Goal: Information Seeking & Learning: Learn about a topic

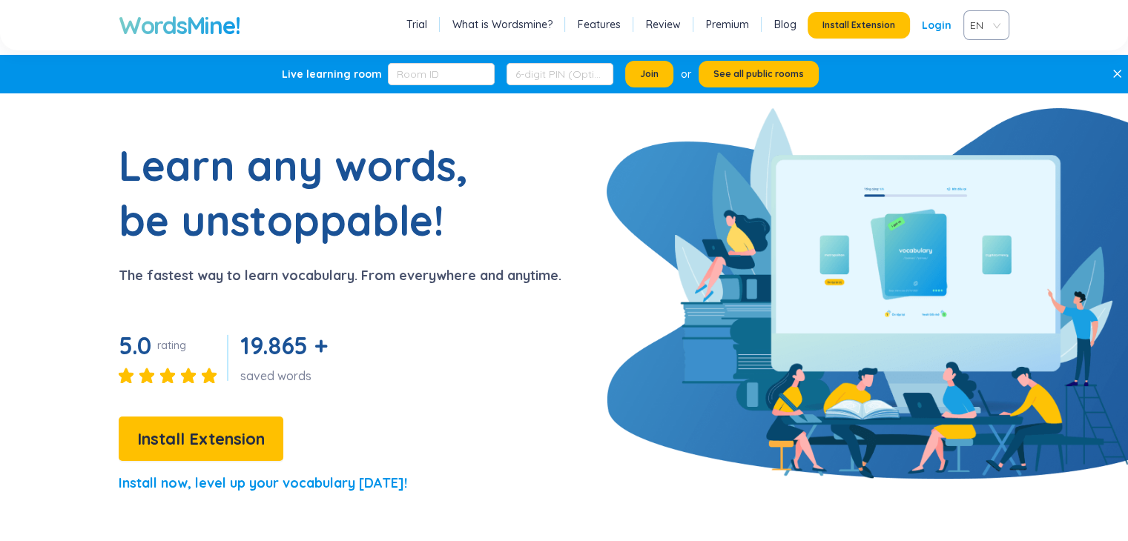
click at [1119, 16] on div "WordsMine! Trial What is Wordsmine? Features Review Premium Blog Install Extens…" at bounding box center [564, 25] width 1128 height 50
click at [1116, 16] on div "WordsMine! Trial What is Wordsmine? Features Review Premium Blog Install Extens…" at bounding box center [564, 25] width 1128 height 50
click at [446, 78] on input "text" at bounding box center [441, 74] width 107 height 22
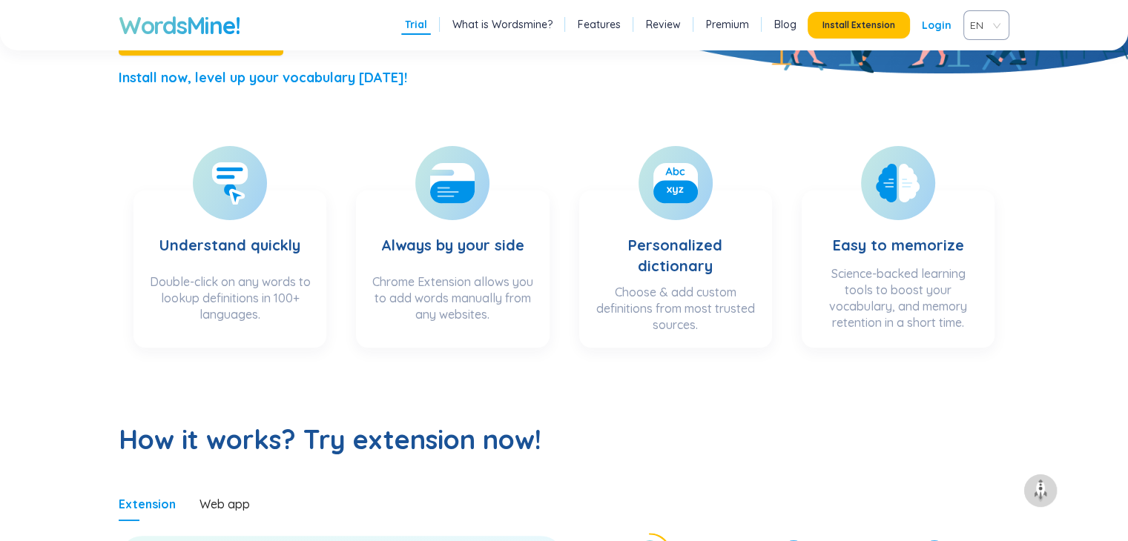
scroll to position [403, 0]
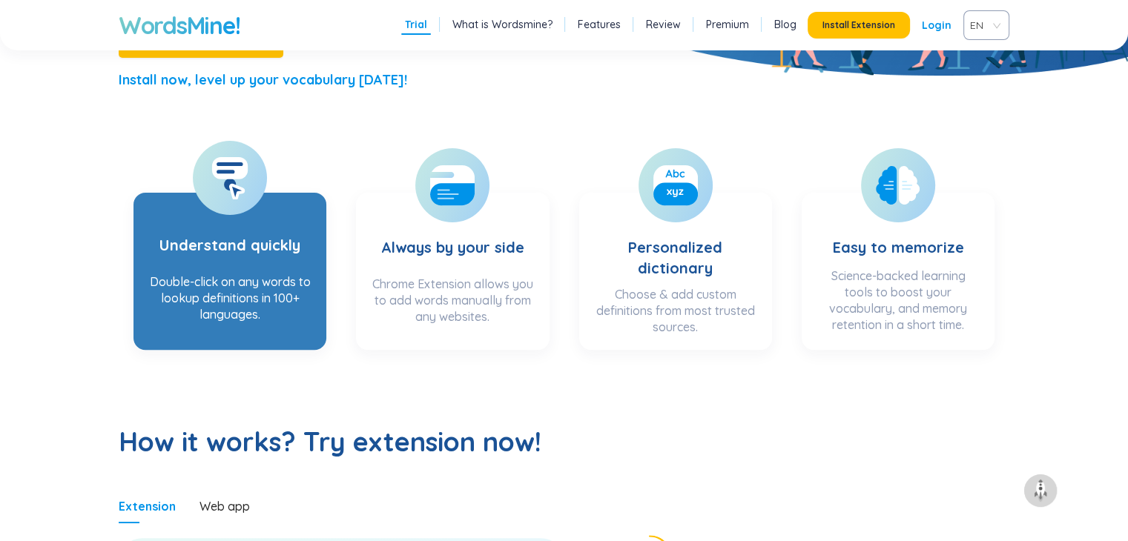
click at [231, 247] on h3 "Understand quickly" at bounding box center [229, 235] width 141 height 61
click at [216, 293] on div "Double-click on any words to lookup definitions in 100+ languages." at bounding box center [229, 303] width 163 height 59
click at [237, 194] on icon at bounding box center [237, 191] width 13 height 13
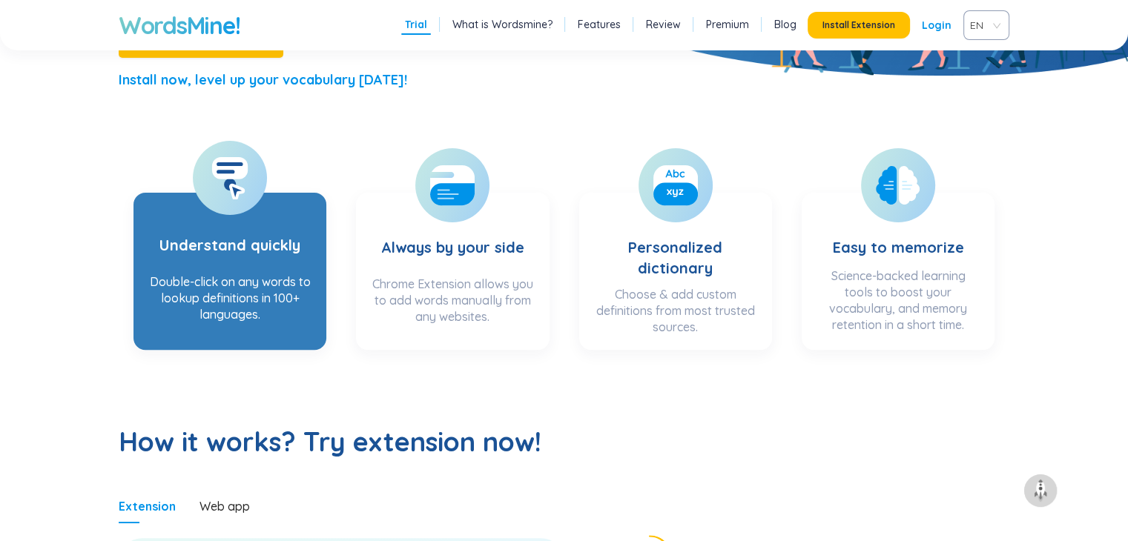
click at [271, 287] on div "Double-click on any words to lookup definitions in 100+ languages." at bounding box center [229, 303] width 163 height 59
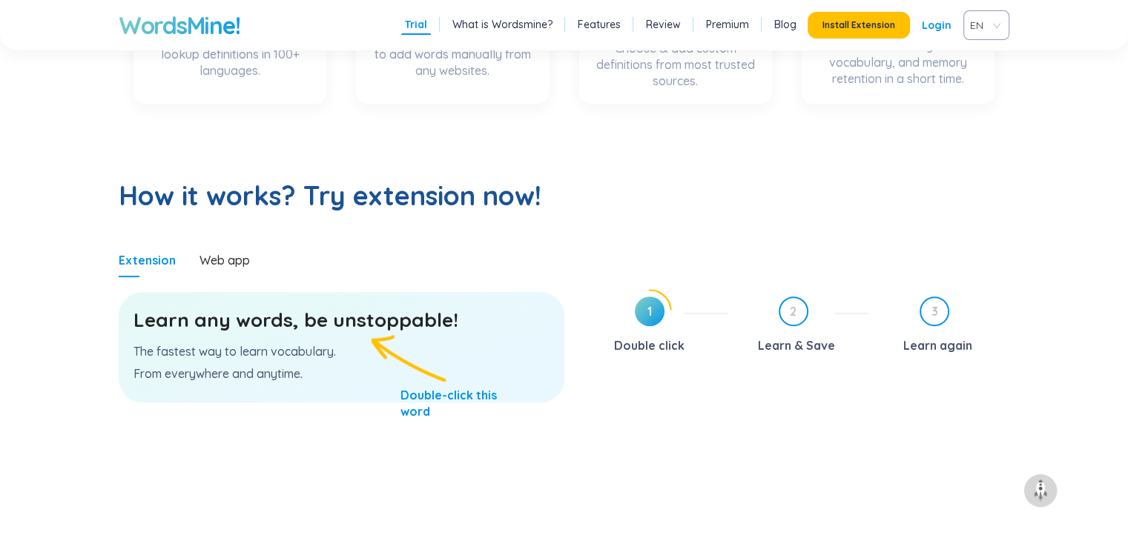
click at [360, 336] on div "Learn any words, be unstoppable! The fastest way to learn vocabulary. From ever…" at bounding box center [342, 347] width 446 height 110
click at [358, 318] on h3 "Learn any words, be unstoppable!" at bounding box center [341, 320] width 416 height 27
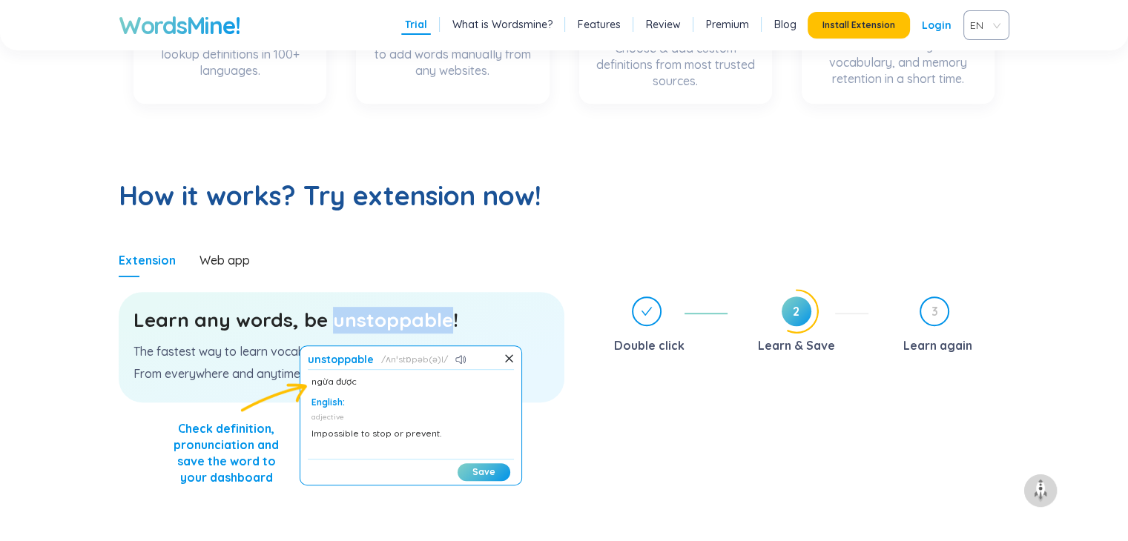
scroll to position [0, 0]
click at [494, 472] on button "Save" at bounding box center [484, 472] width 53 height 18
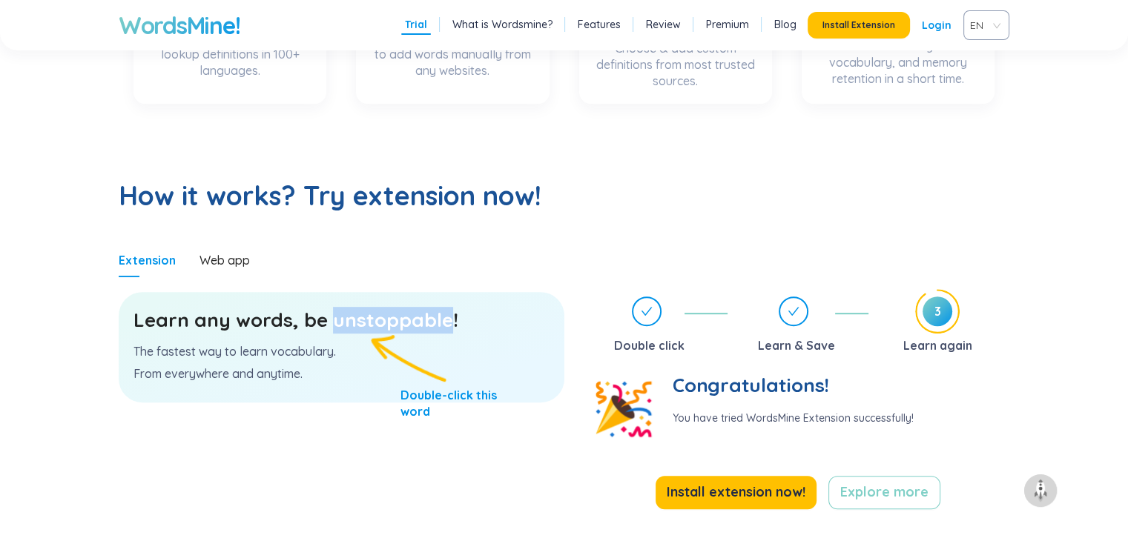
click at [394, 324] on h3 "Learn any words, be unstoppable!" at bounding box center [341, 320] width 416 height 27
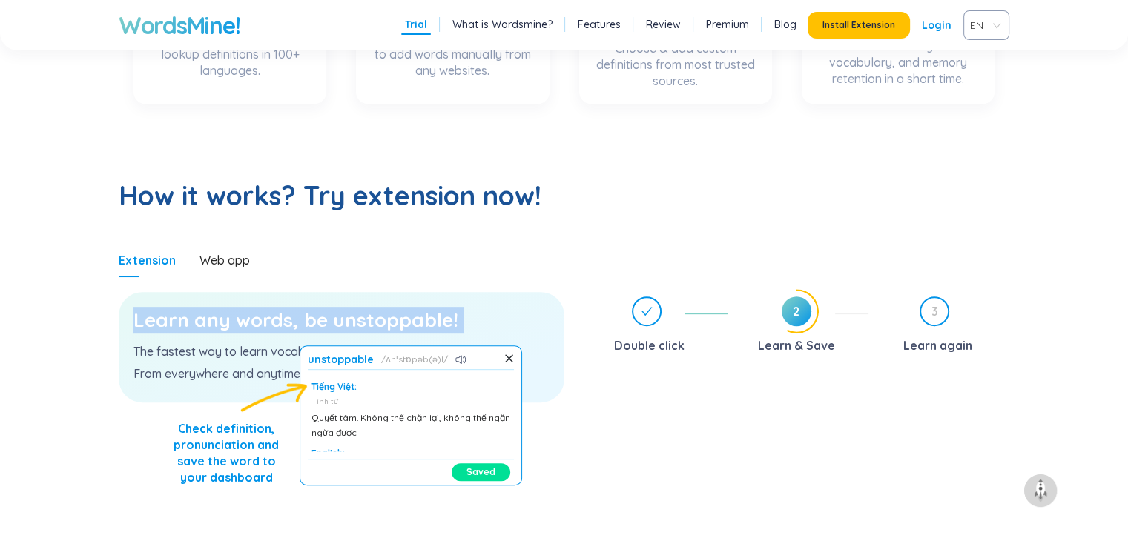
click at [394, 324] on h3 "Learn any words, be unstoppable!" at bounding box center [341, 320] width 416 height 27
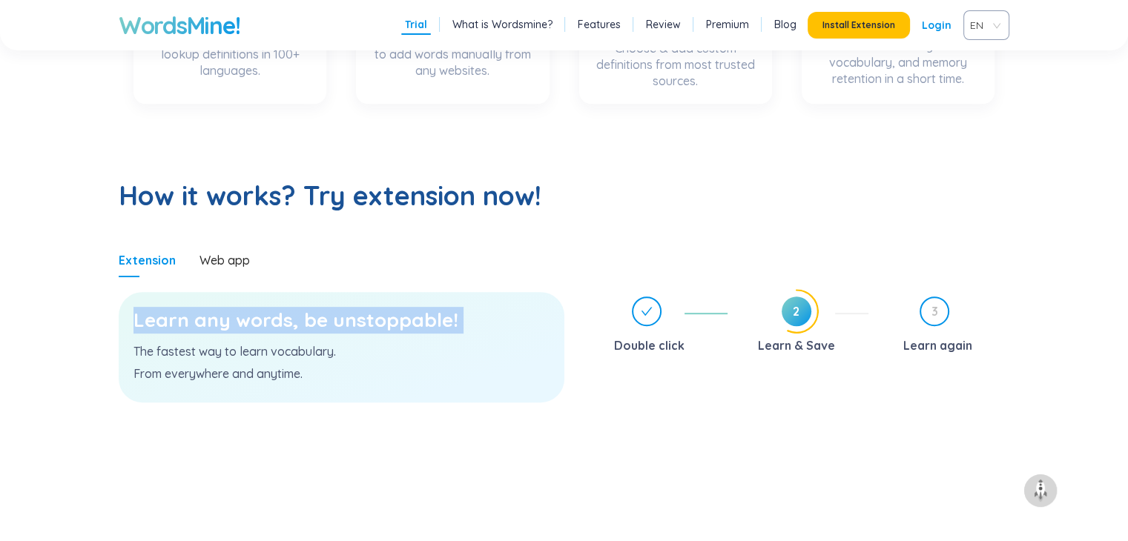
click at [394, 324] on h3 "Learn any words, be unstoppable!" at bounding box center [341, 320] width 416 height 27
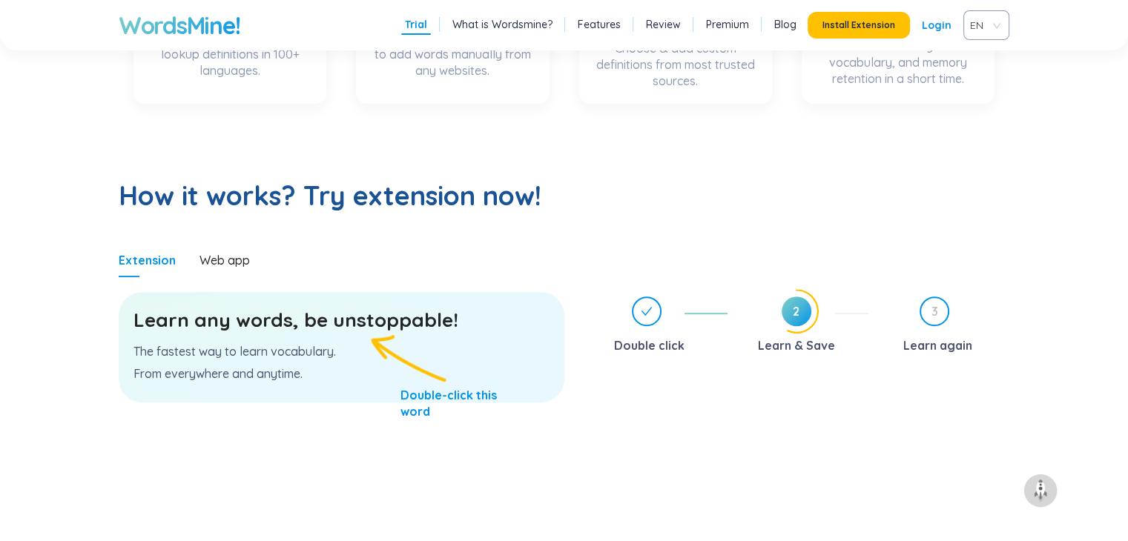
click at [394, 324] on h3 "Learn any words, be unstoppable!" at bounding box center [341, 320] width 416 height 27
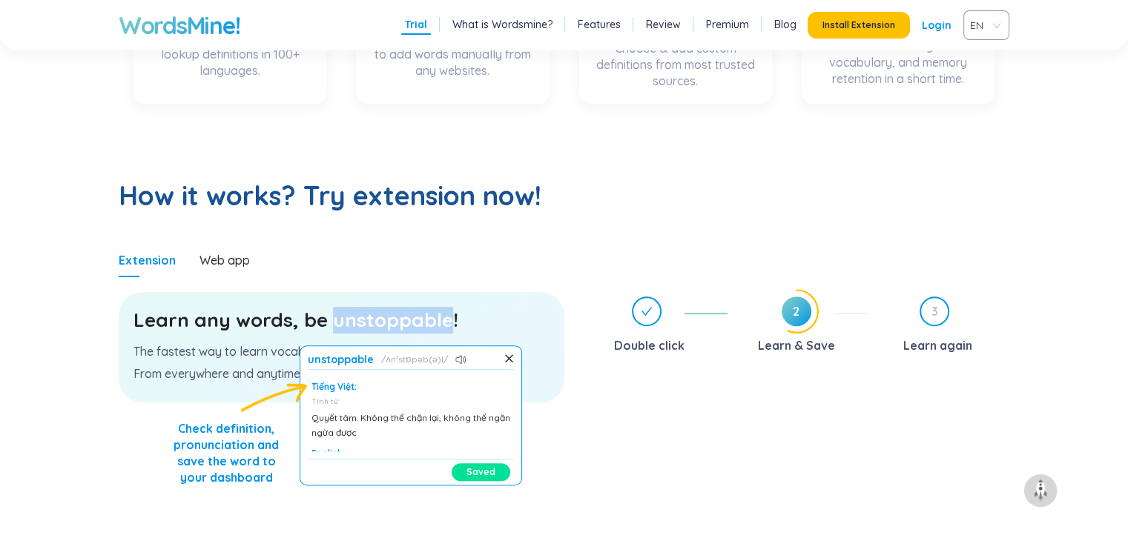
click at [484, 472] on button "Saved" at bounding box center [481, 472] width 59 height 18
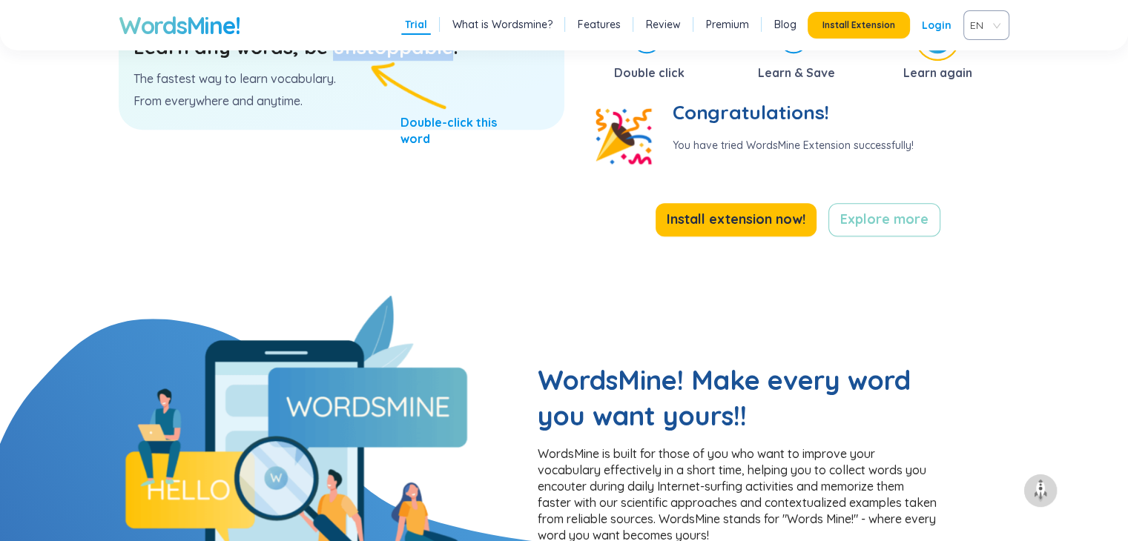
scroll to position [924, 0]
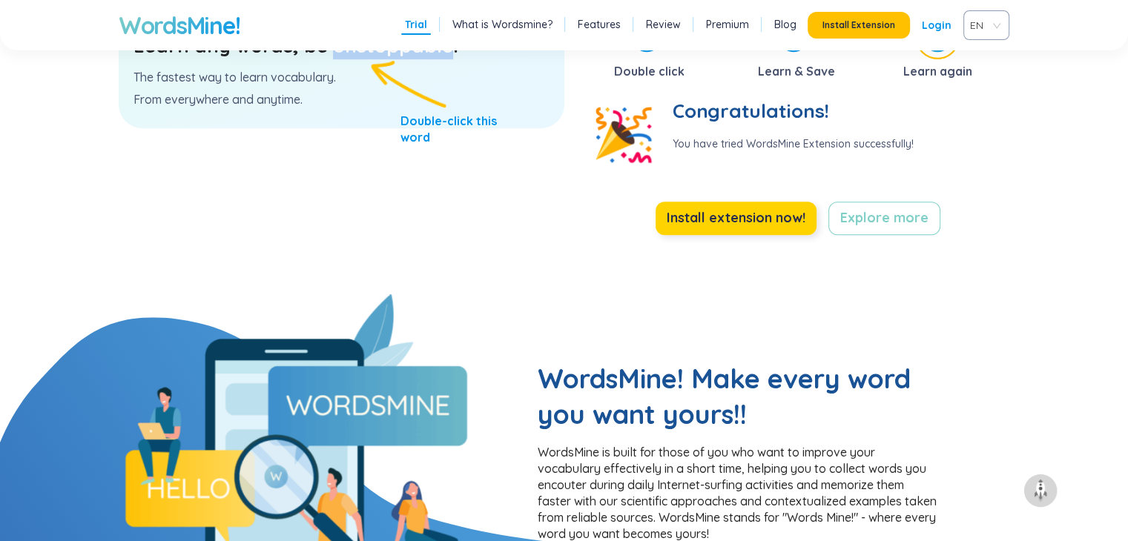
click at [777, 211] on span "Install extension now!" at bounding box center [736, 218] width 139 height 21
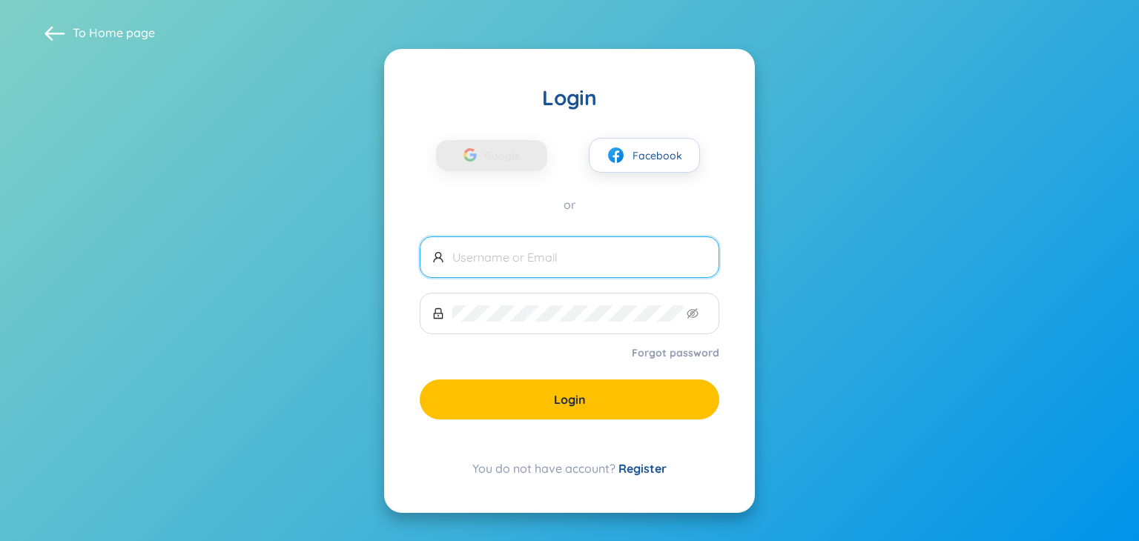
click at [561, 259] on input "text" at bounding box center [579, 257] width 254 height 16
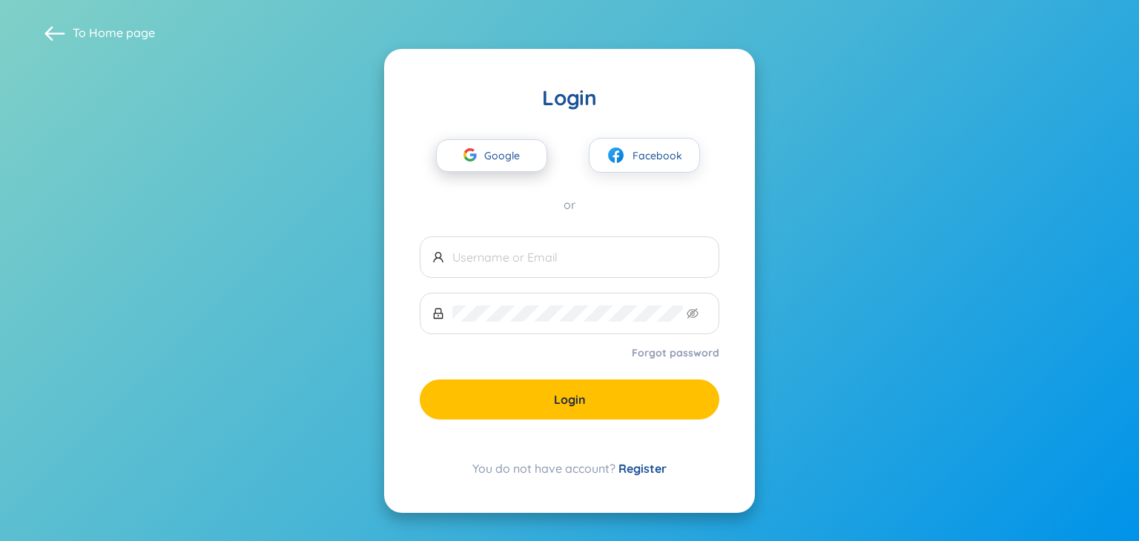
click at [510, 154] on span "Google" at bounding box center [505, 155] width 43 height 31
click at [528, 160] on button "Google" at bounding box center [491, 155] width 111 height 33
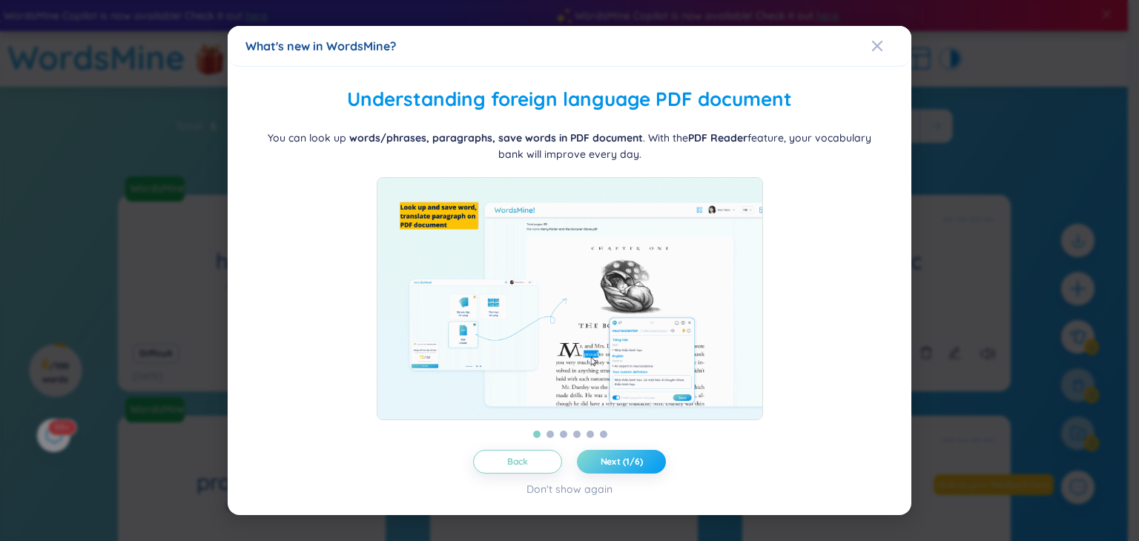
click at [615, 462] on button "Next (1/6)" at bounding box center [621, 462] width 89 height 24
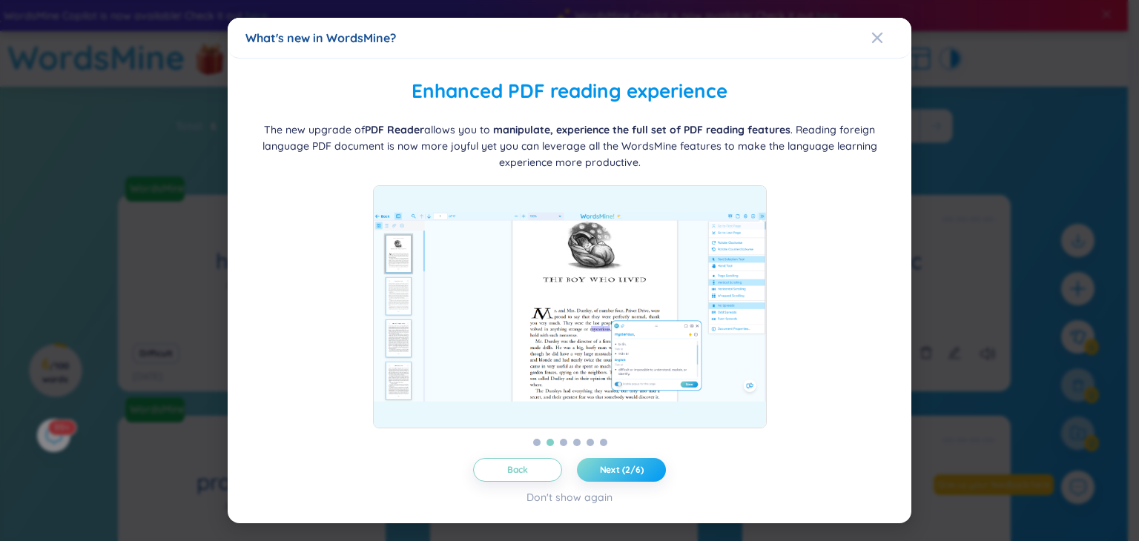
click at [617, 466] on span "Next (2/6)" at bounding box center [622, 470] width 44 height 12
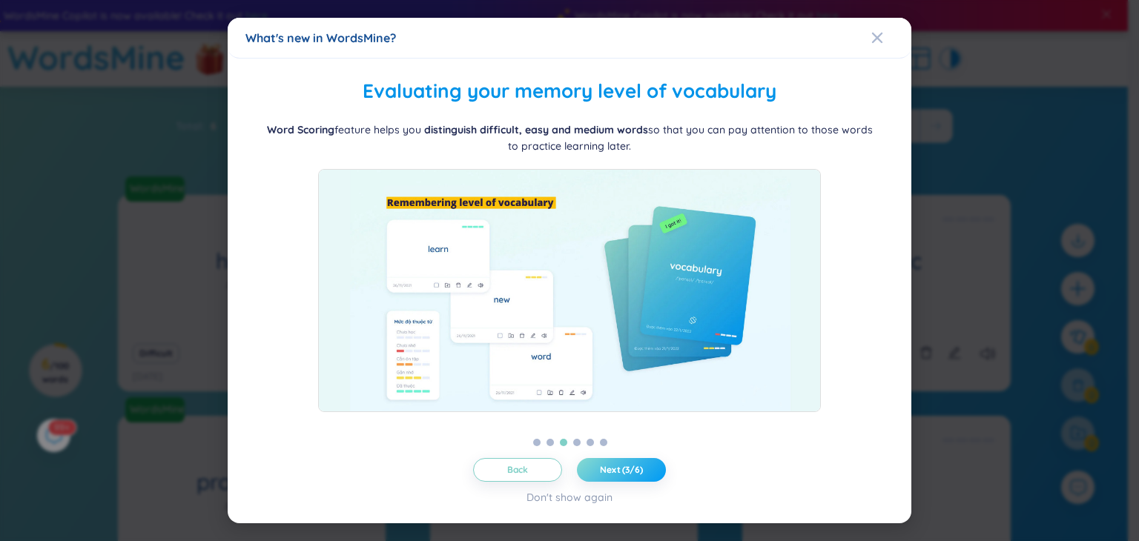
click at [617, 466] on span "Next (3/6)" at bounding box center [621, 470] width 43 height 12
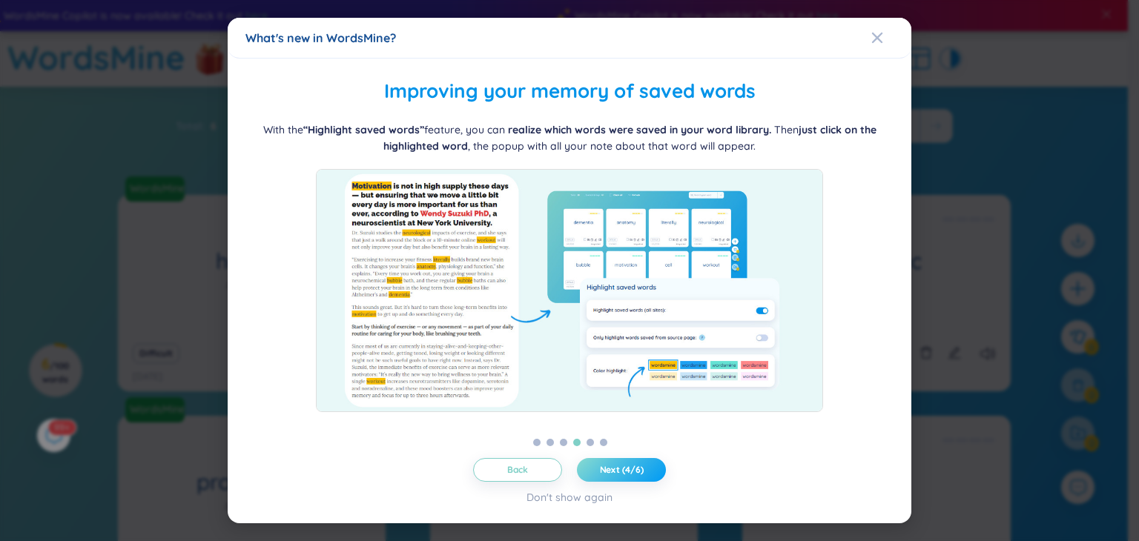
click at [617, 466] on span "Next (4/6)" at bounding box center [622, 470] width 44 height 12
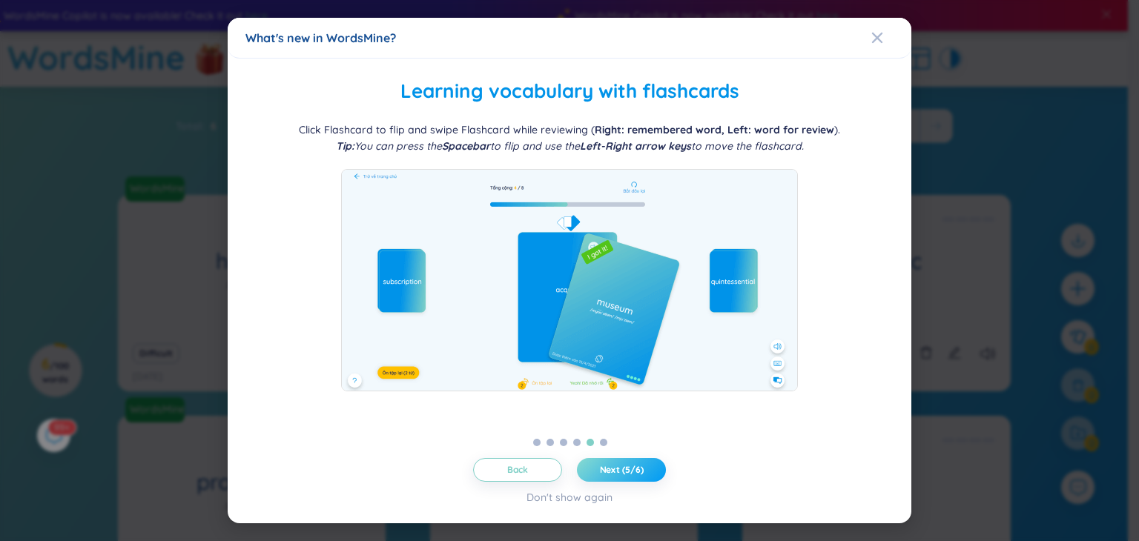
click at [617, 466] on span "Next (5/6)" at bounding box center [622, 470] width 44 height 12
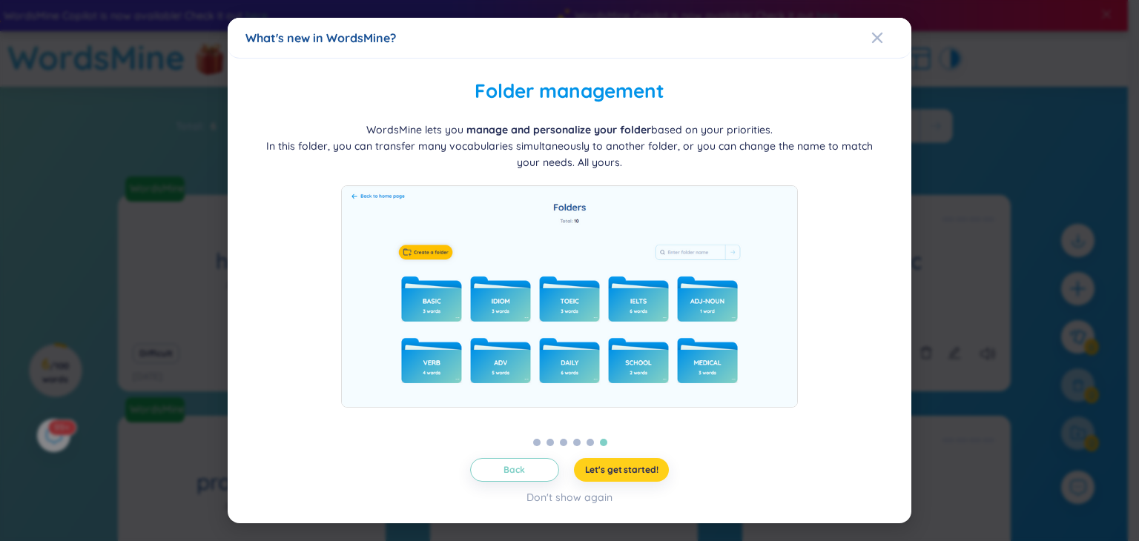
click at [617, 466] on span "Let's get started!" at bounding box center [621, 470] width 73 height 12
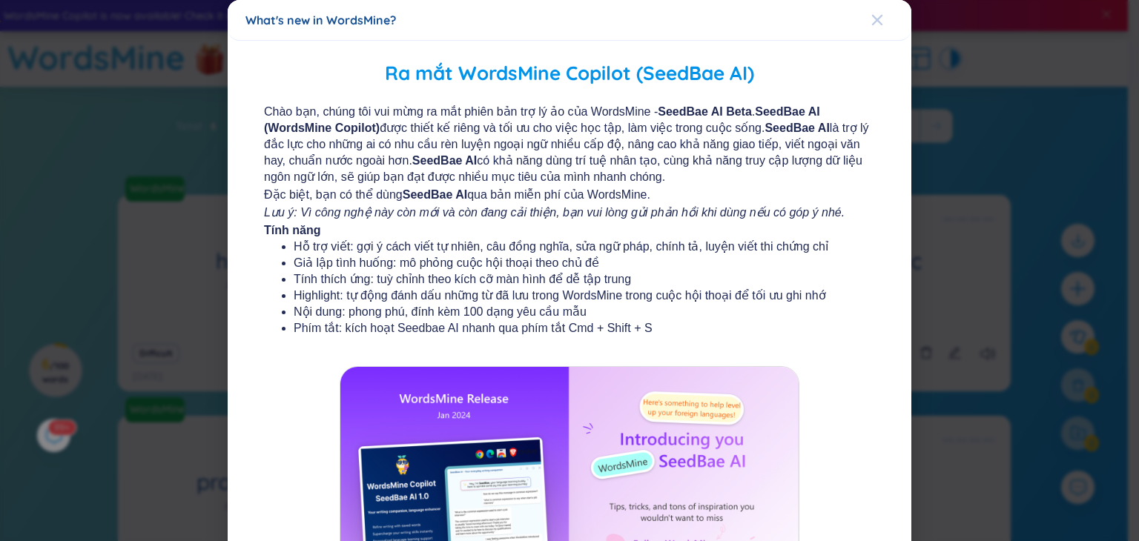
click at [871, 19] on icon "Close" at bounding box center [877, 20] width 12 height 12
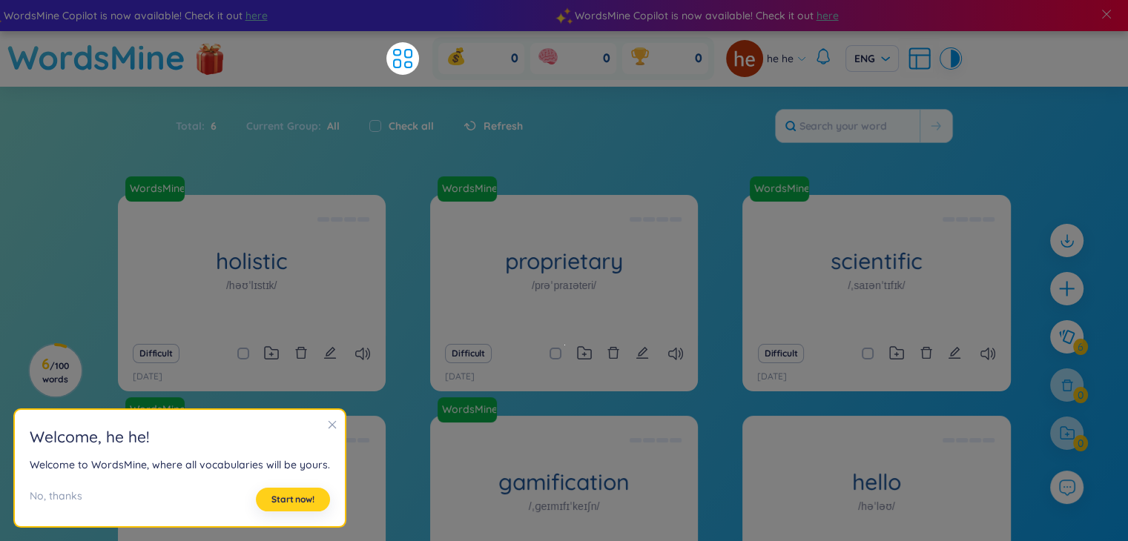
click at [288, 499] on span "Start now!" at bounding box center [292, 500] width 43 height 12
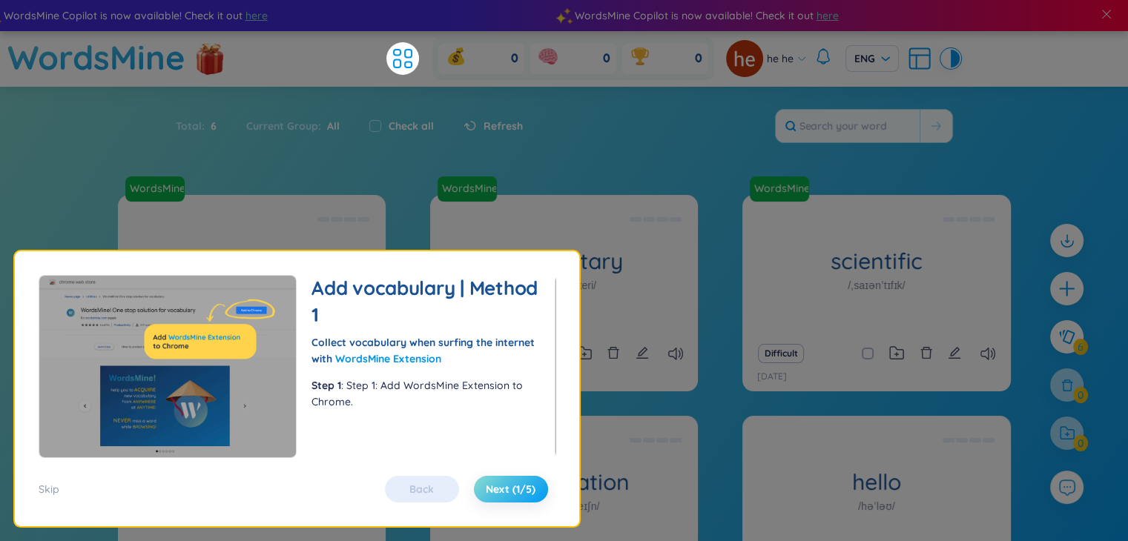
click at [492, 483] on span "Next (1/5)" at bounding box center [511, 489] width 50 height 15
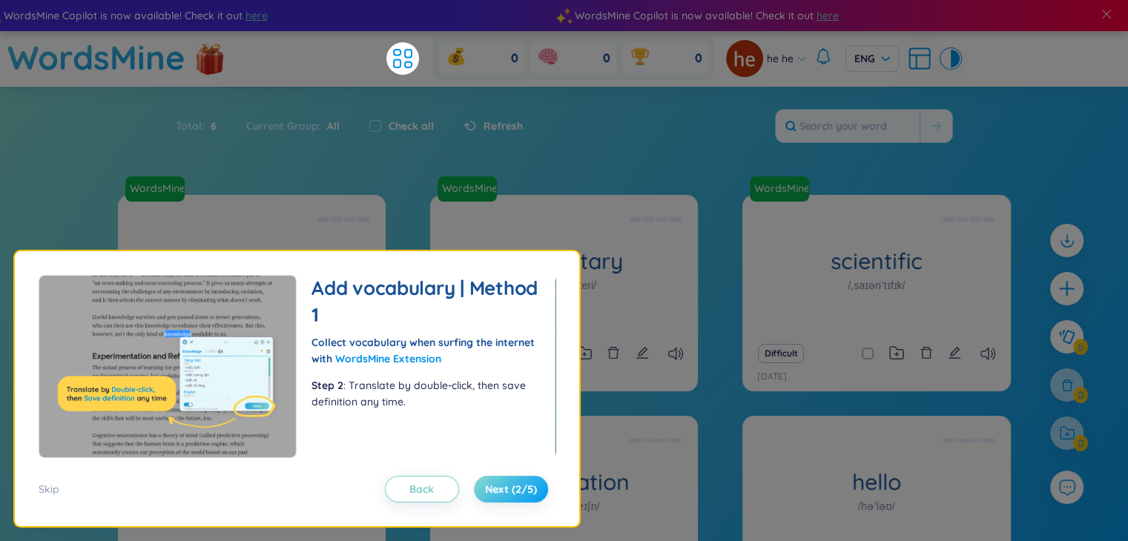
click at [492, 483] on span "Next (2/5)" at bounding box center [511, 489] width 52 height 15
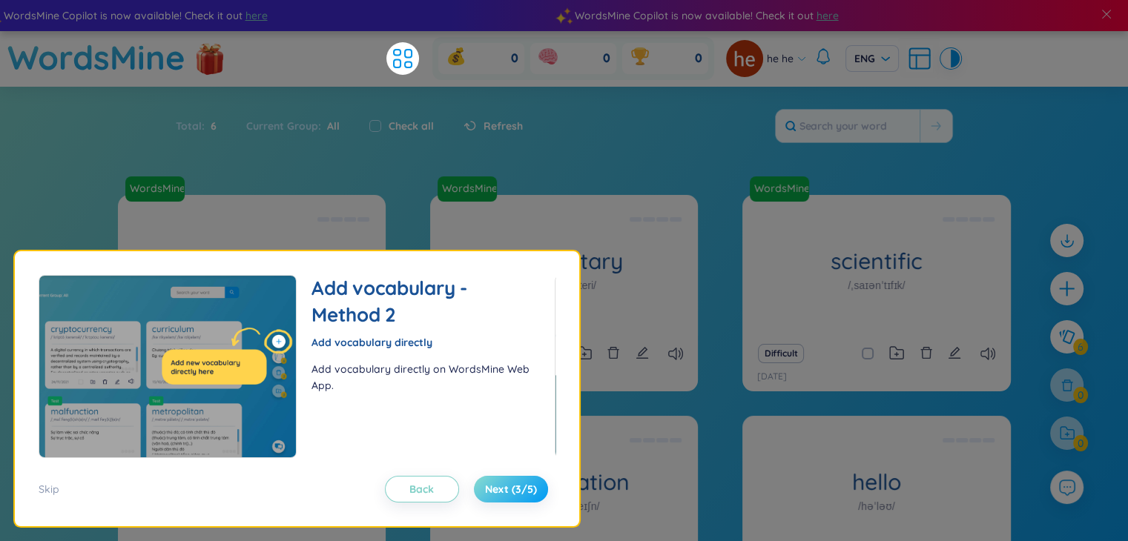
click at [492, 483] on span "Next (3/5)" at bounding box center [511, 489] width 52 height 15
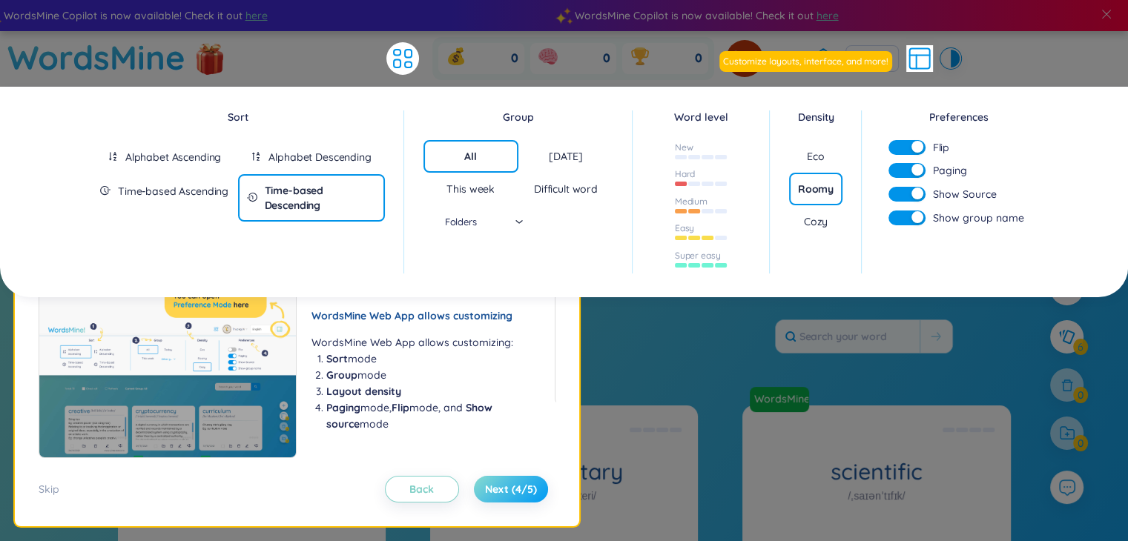
click at [492, 483] on span "Next (4/5)" at bounding box center [511, 489] width 52 height 15
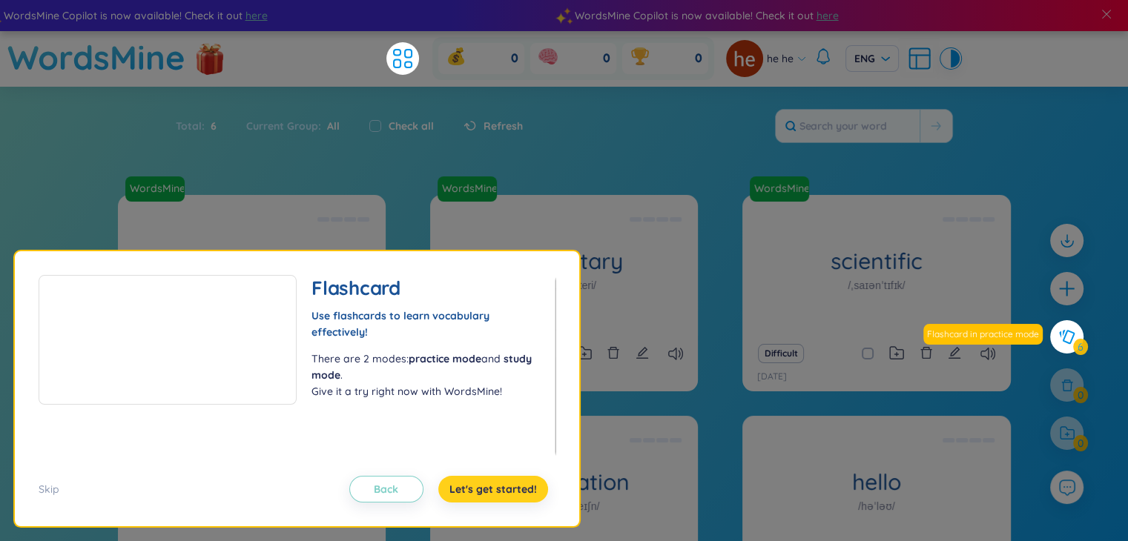
click at [492, 483] on span "Let's get started!" at bounding box center [493, 489] width 88 height 15
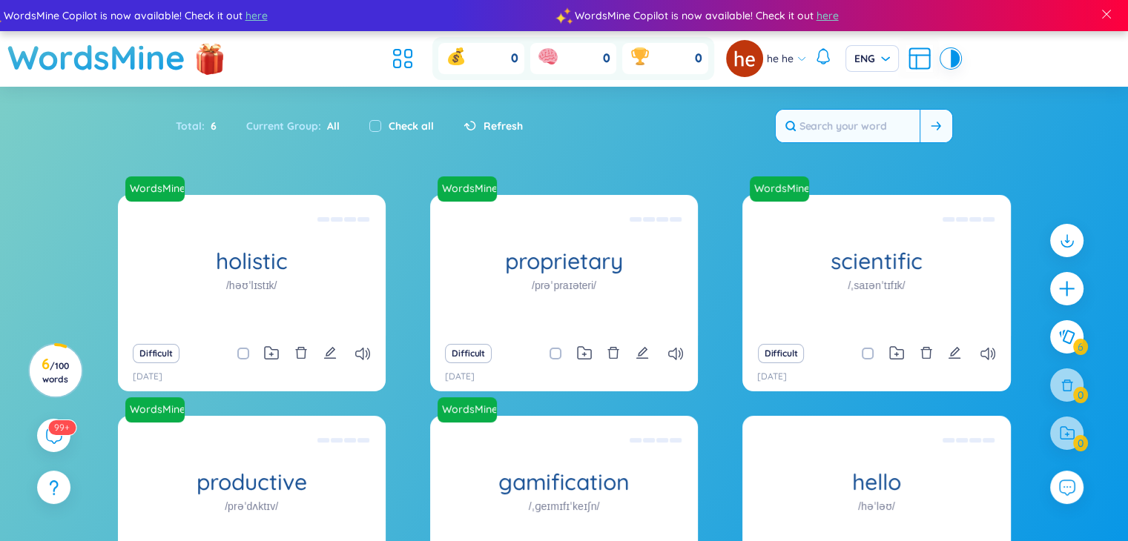
click at [828, 128] on input "text" at bounding box center [848, 126] width 144 height 33
click at [395, 60] on icon at bounding box center [397, 64] width 7 height 8
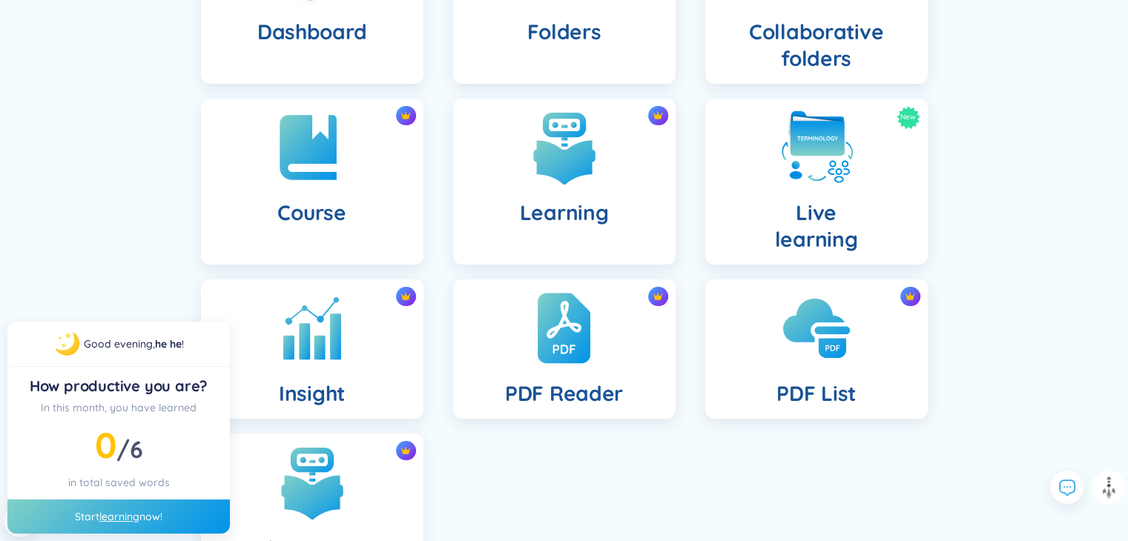
scroll to position [314, 0]
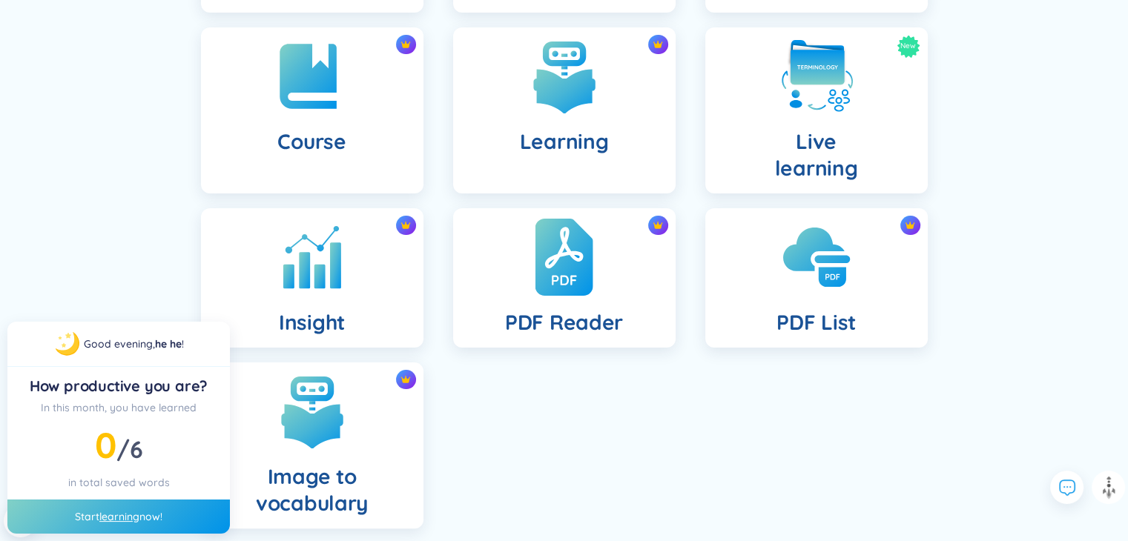
click at [547, 294] on img at bounding box center [564, 258] width 58 height 82
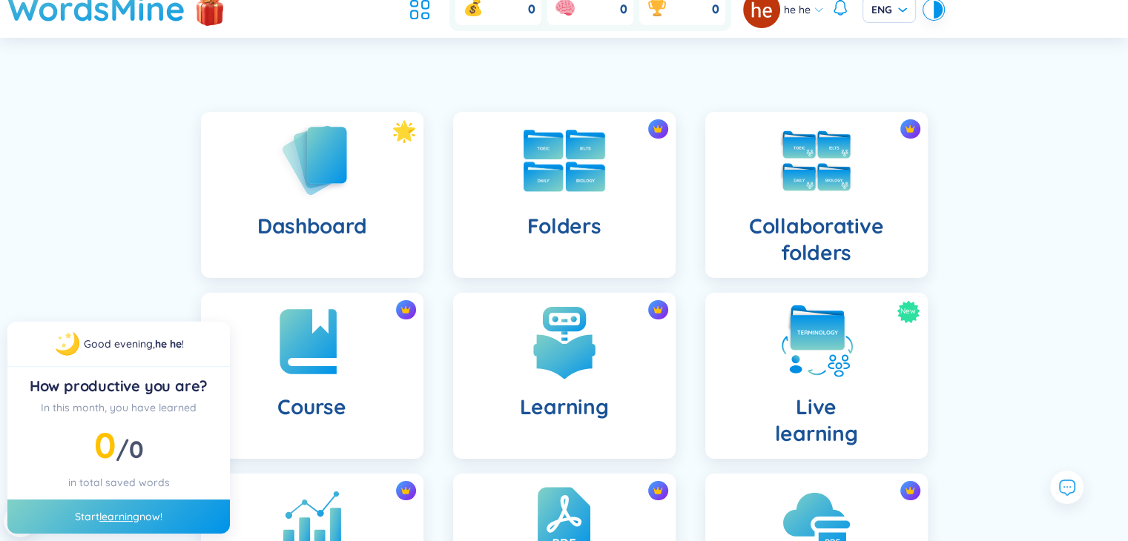
scroll to position [50, 0]
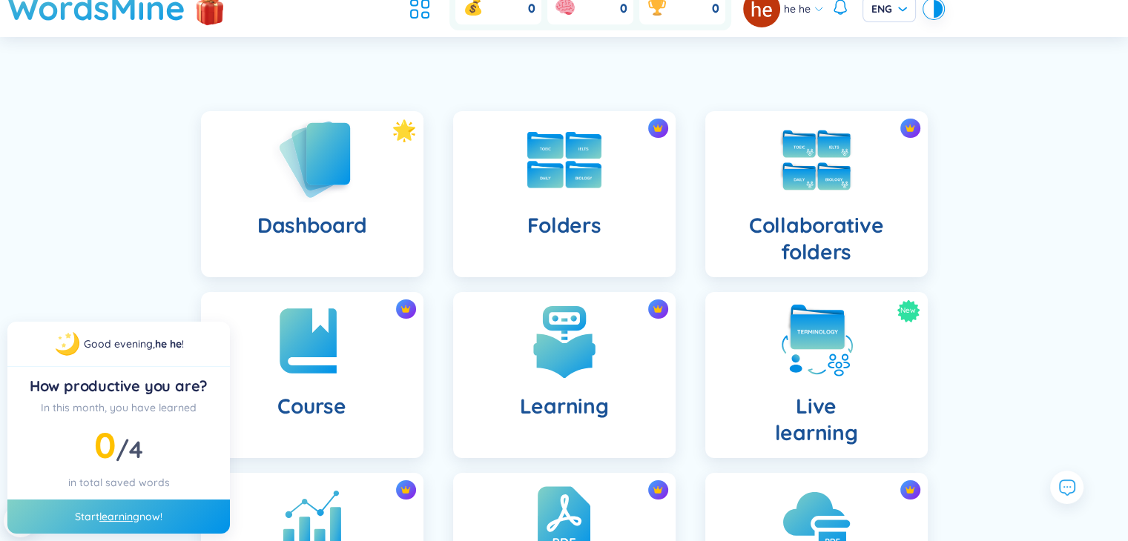
click at [327, 207] on div "Dashboard" at bounding box center [312, 194] width 222 height 166
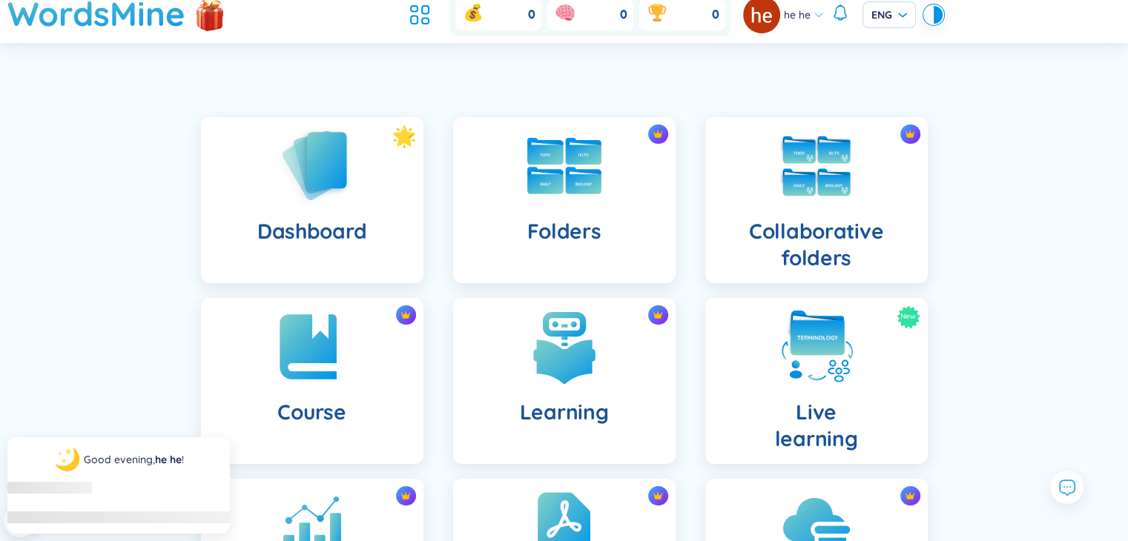
scroll to position [50, 0]
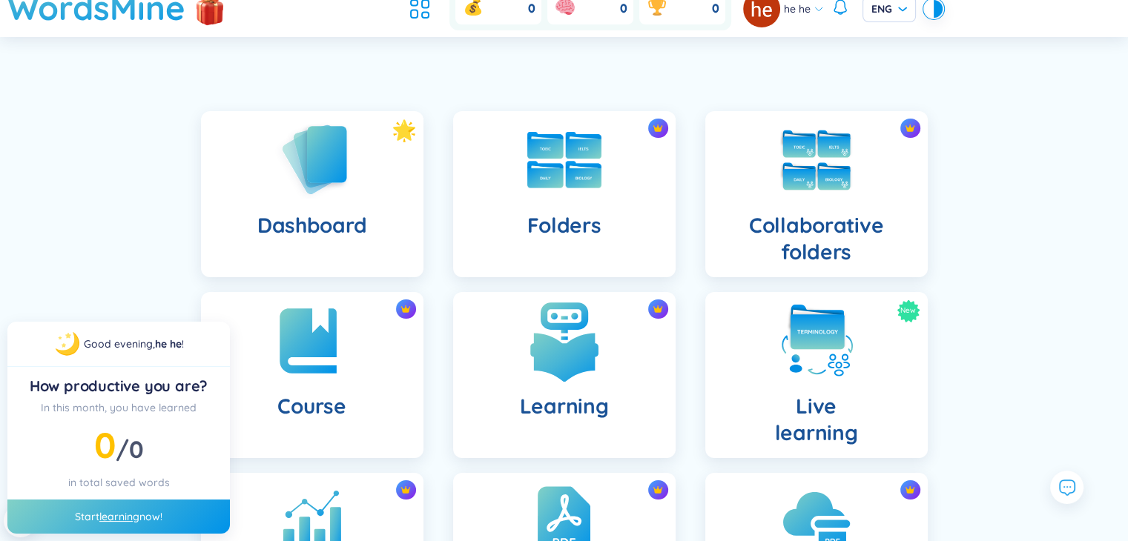
click at [557, 375] on img at bounding box center [565, 341] width 82 height 82
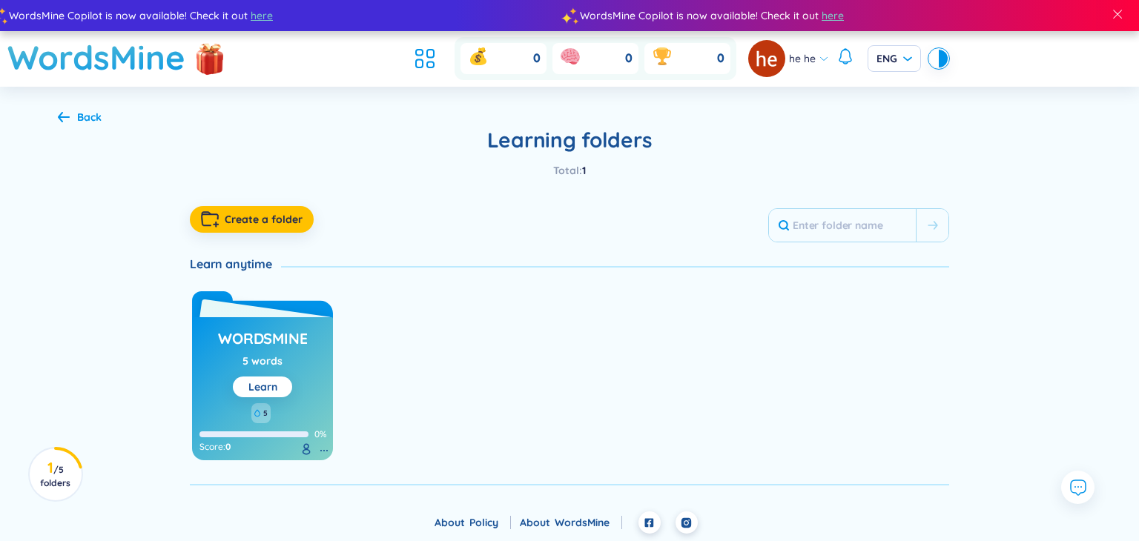
click at [255, 363] on div "5 words" at bounding box center [262, 361] width 40 height 16
click at [258, 383] on link "Learn" at bounding box center [262, 386] width 29 height 13
click at [65, 113] on icon at bounding box center [64, 116] width 12 height 11
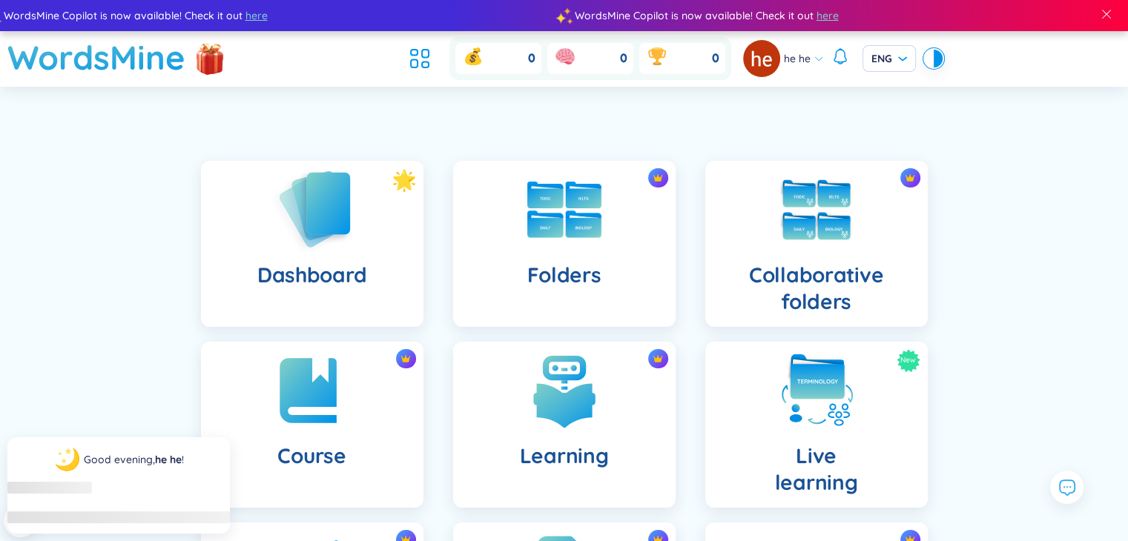
click at [291, 235] on img at bounding box center [312, 209] width 82 height 85
